Goal: Information Seeking & Learning: Learn about a topic

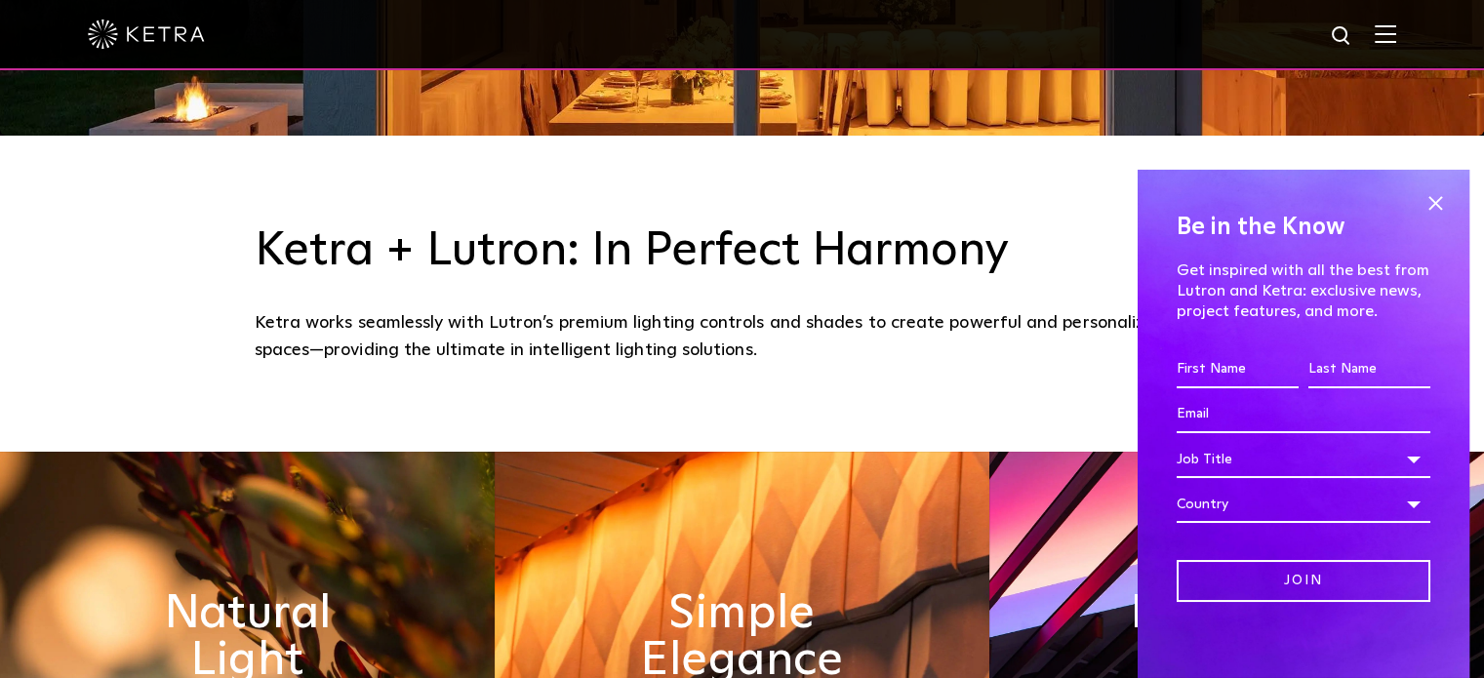
scroll to position [546, 0]
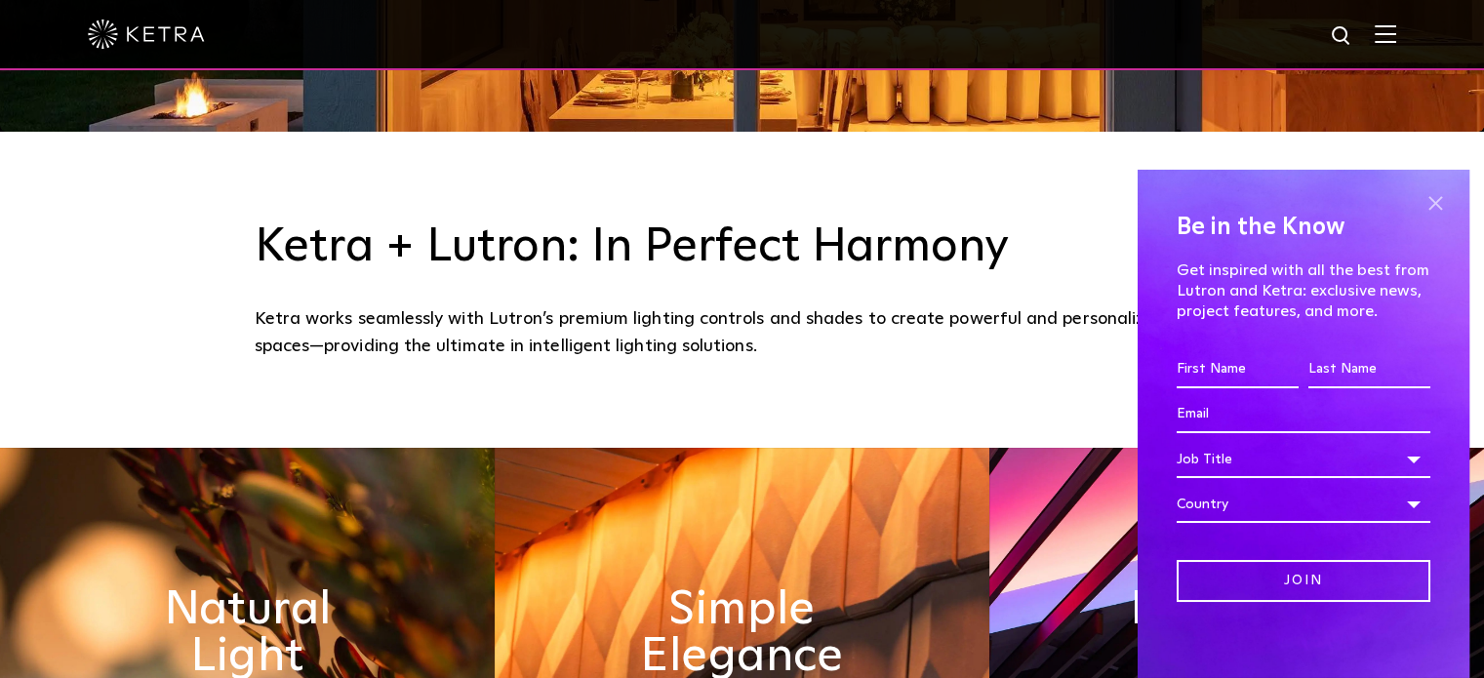
click at [1421, 199] on span at bounding box center [1435, 203] width 29 height 29
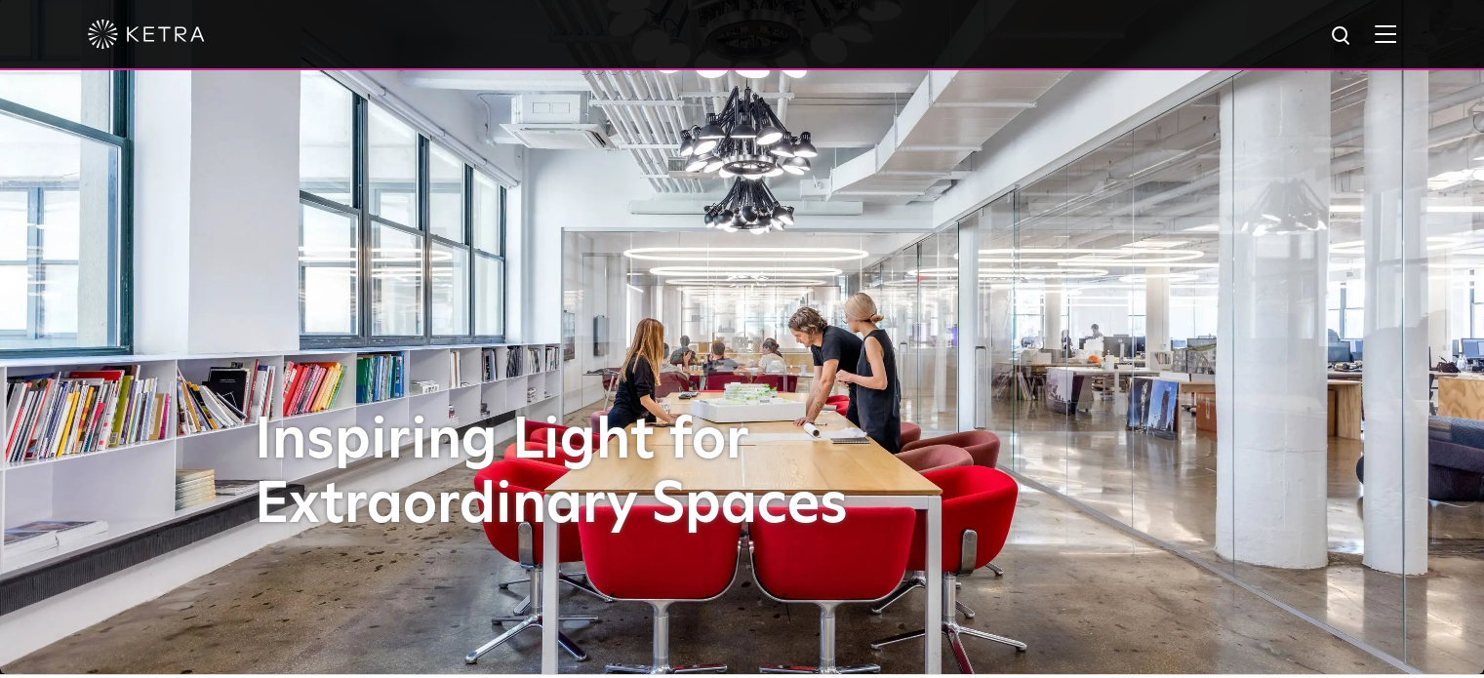
scroll to position [0, 0]
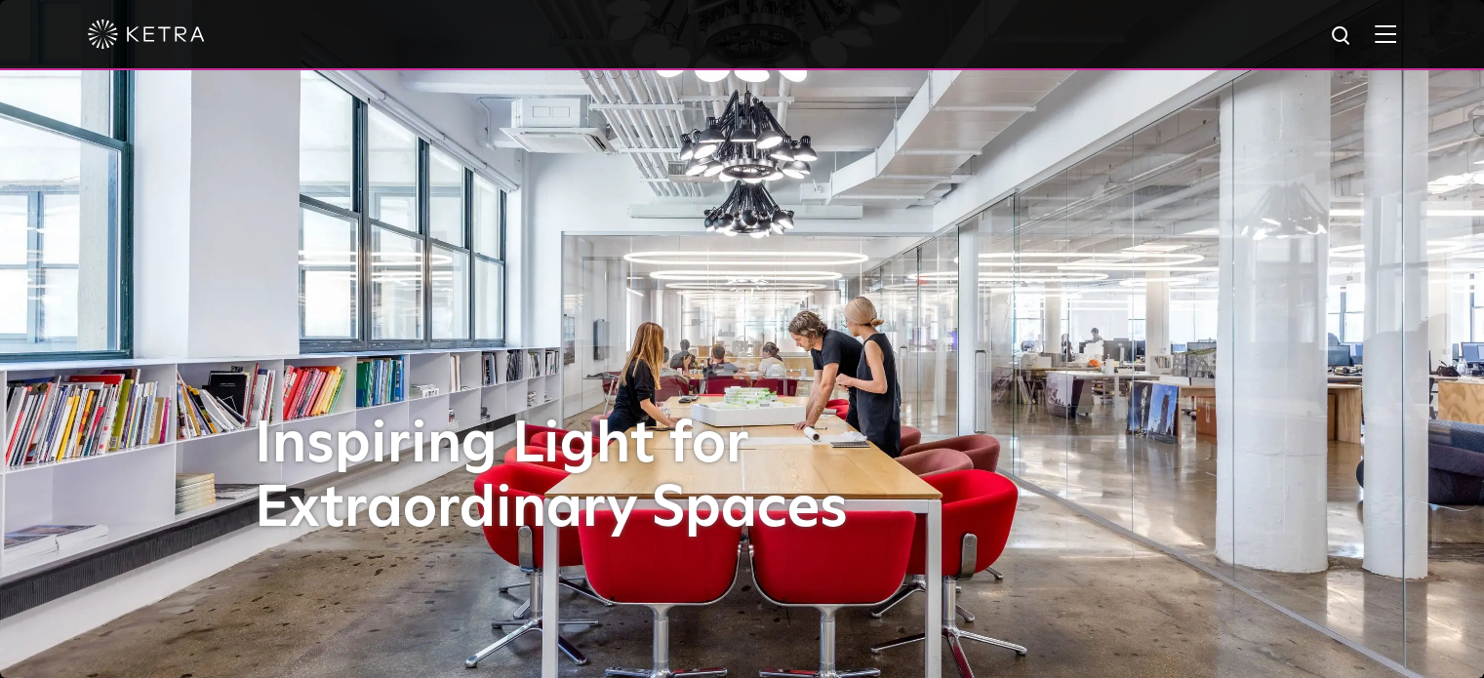
click at [1396, 31] on img at bounding box center [1385, 33] width 21 height 19
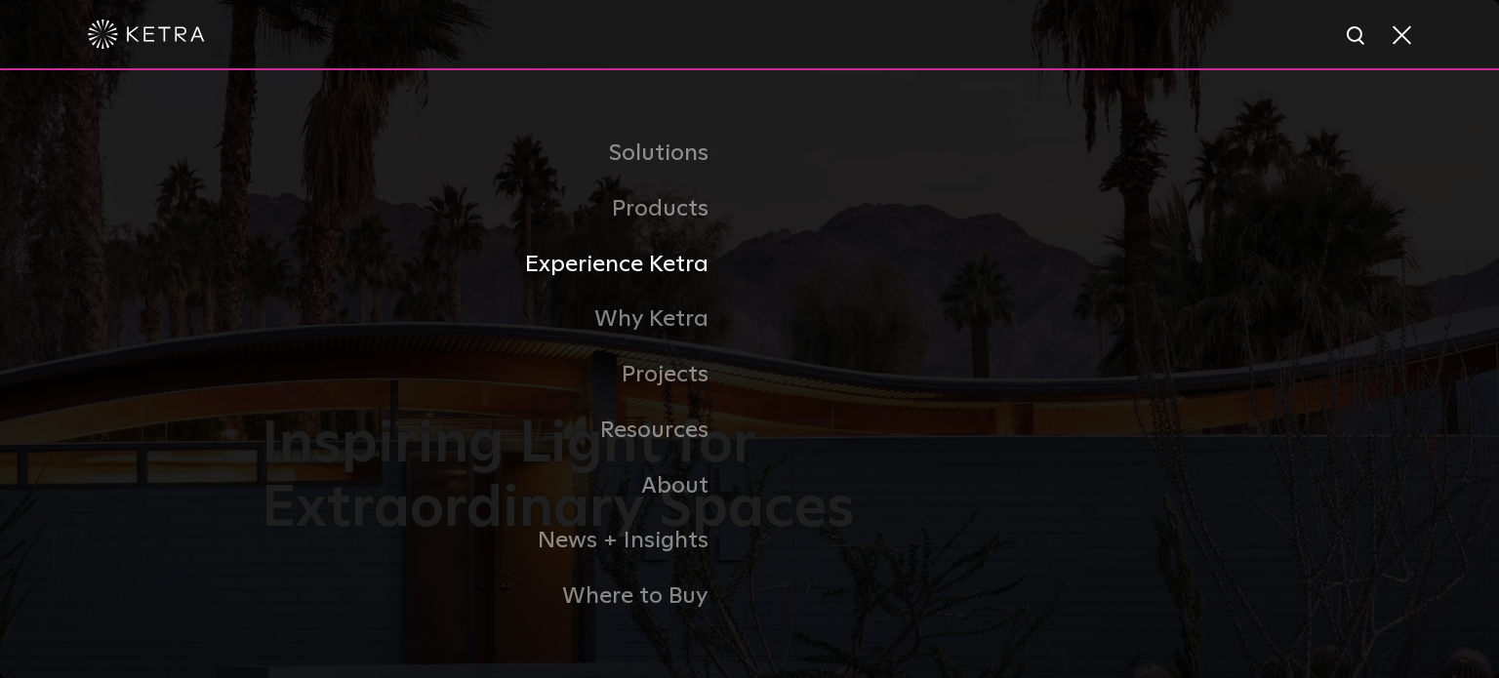
click at [676, 273] on link "Experience Ketra" at bounding box center [506, 265] width 488 height 56
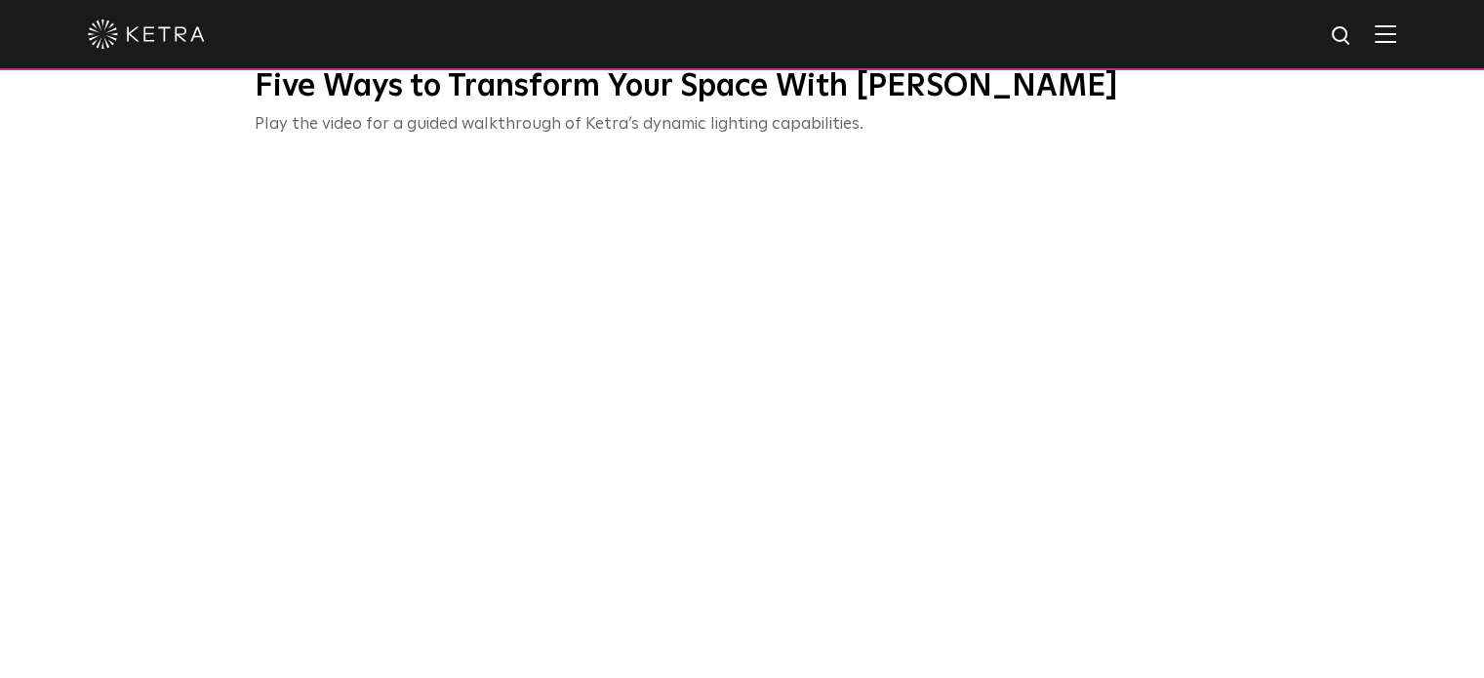
scroll to position [703, 0]
click at [1396, 40] on img at bounding box center [1385, 33] width 21 height 19
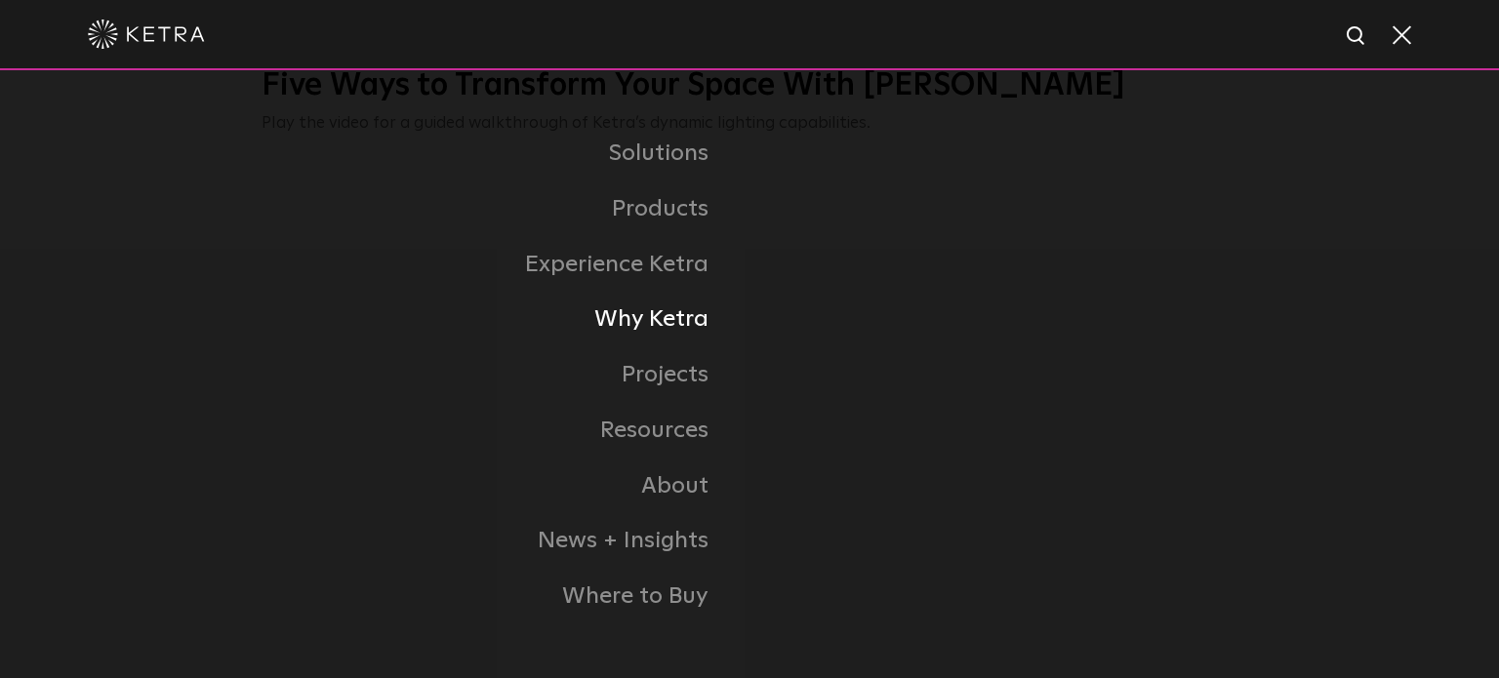
click at [683, 332] on link "Why Ketra" at bounding box center [506, 320] width 488 height 56
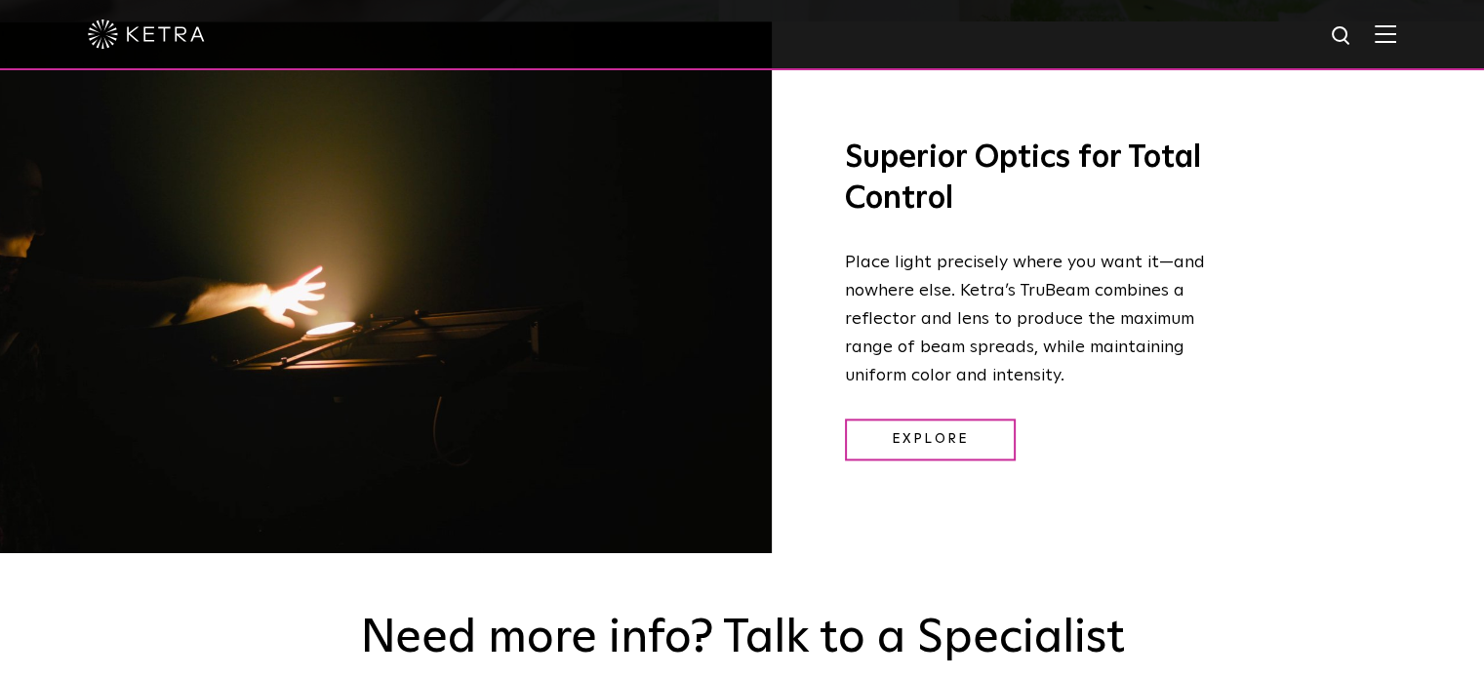
scroll to position [2498, 0]
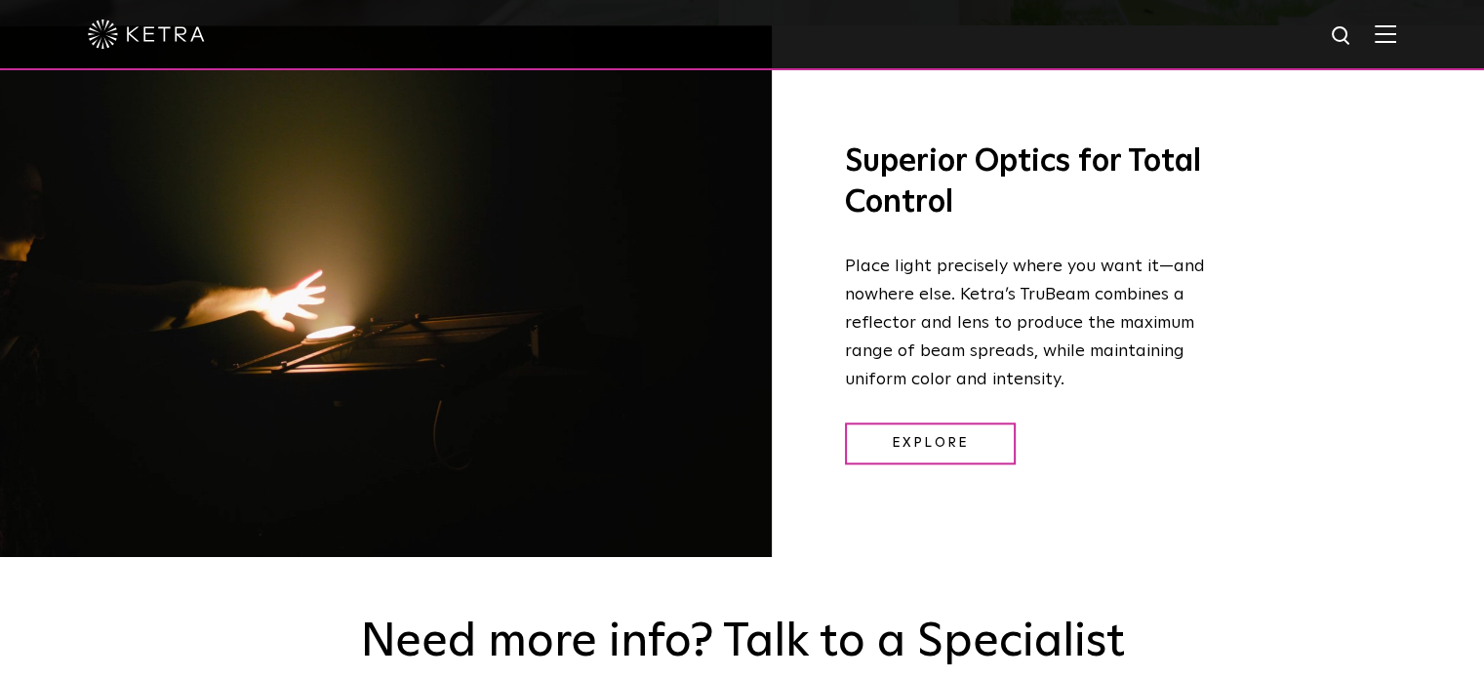
click at [1396, 32] on img at bounding box center [1385, 33] width 21 height 19
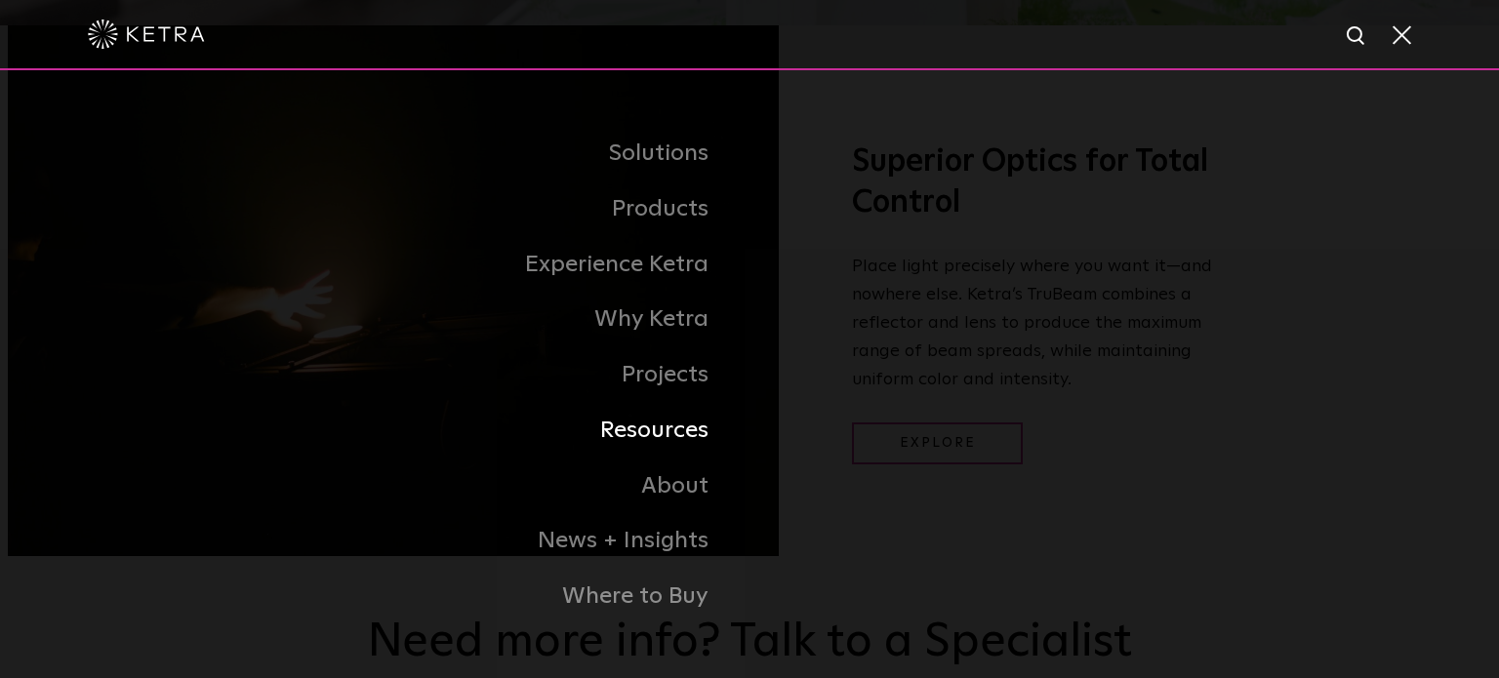
click at [690, 440] on link "Resources" at bounding box center [506, 431] width 488 height 56
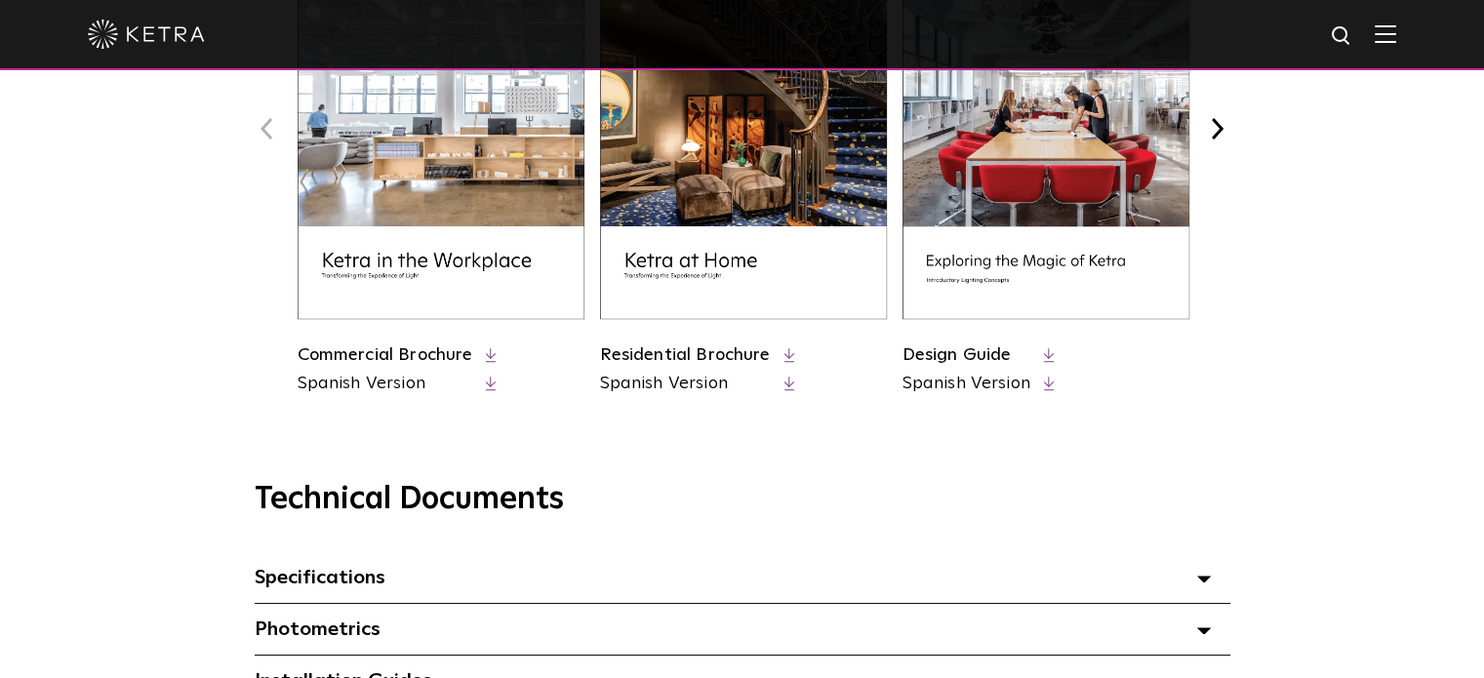
scroll to position [893, 0]
